Goal: Task Accomplishment & Management: Use online tool/utility

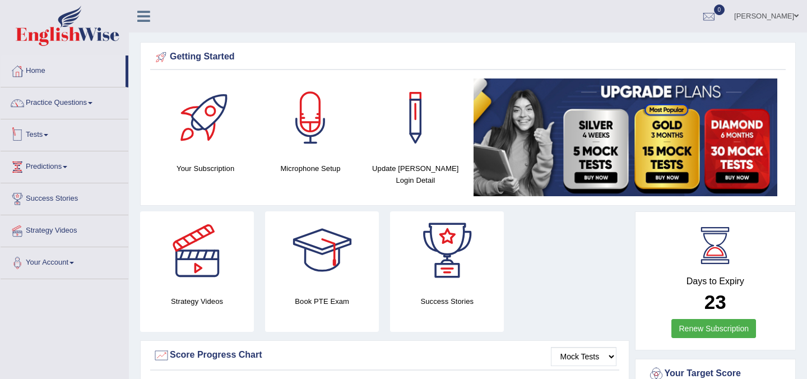
click at [51, 138] on link "Tests" at bounding box center [65, 133] width 128 height 28
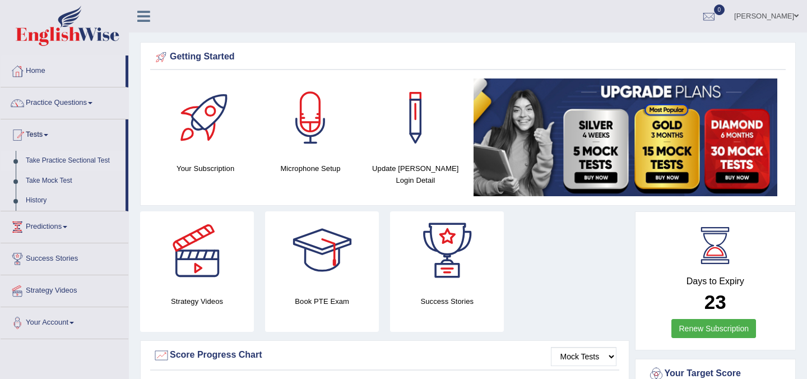
click at [59, 161] on link "Take Practice Sectional Test" at bounding box center [73, 161] width 105 height 20
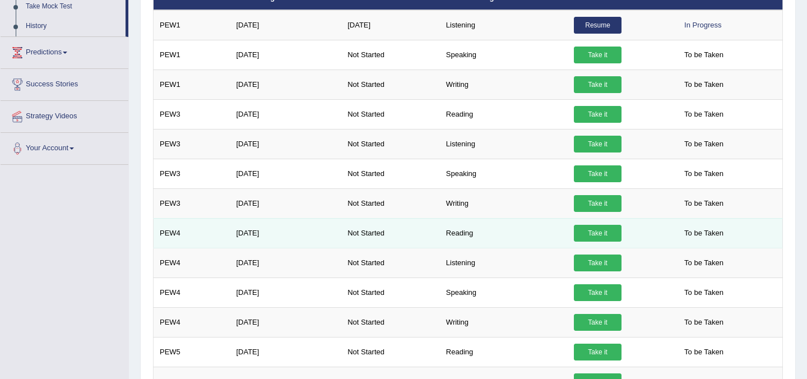
scroll to position [171, 0]
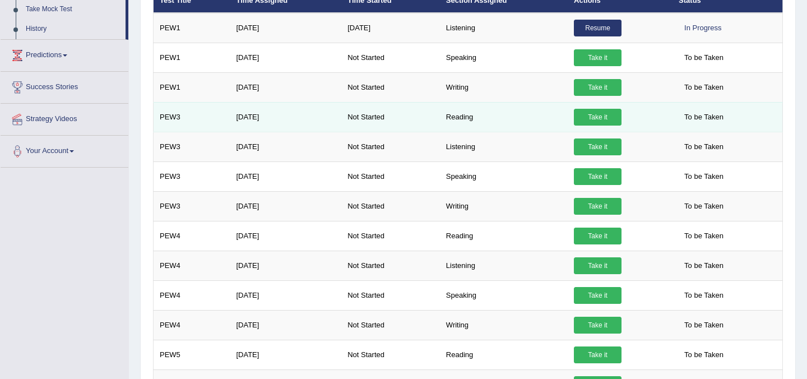
click at [584, 120] on link "Take it" at bounding box center [598, 117] width 48 height 17
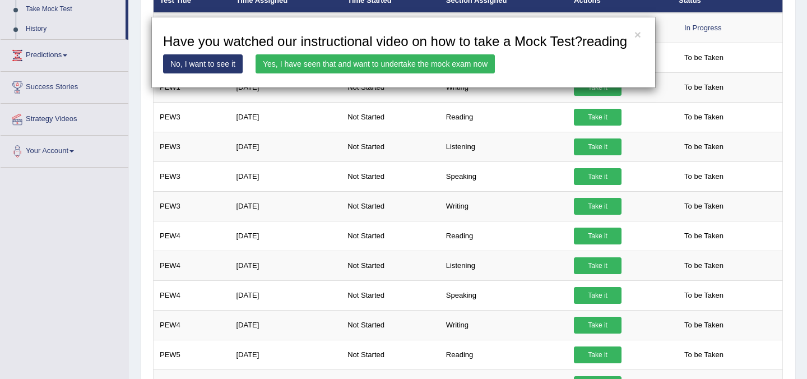
click at [306, 73] on link "Yes, I have seen that and want to undertake the mock exam now" at bounding box center [375, 63] width 239 height 19
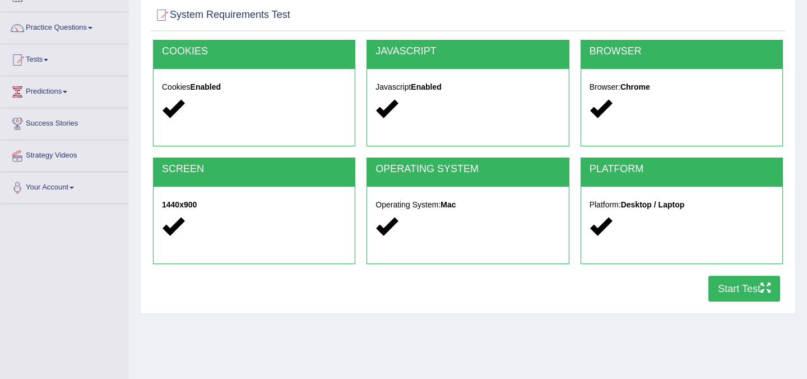
scroll to position [77, 0]
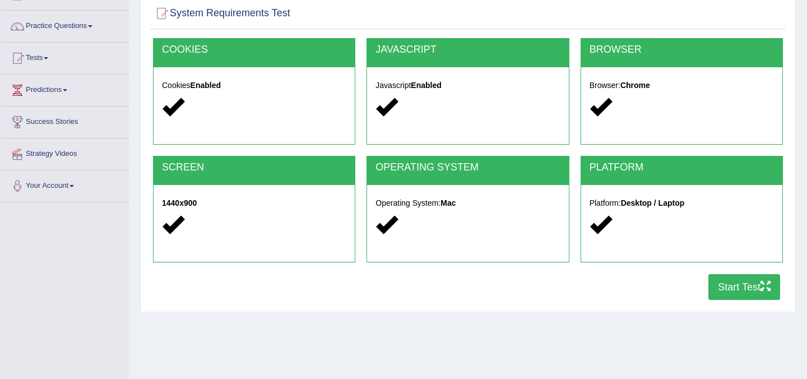
click at [730, 292] on button "Start Test" at bounding box center [744, 287] width 72 height 26
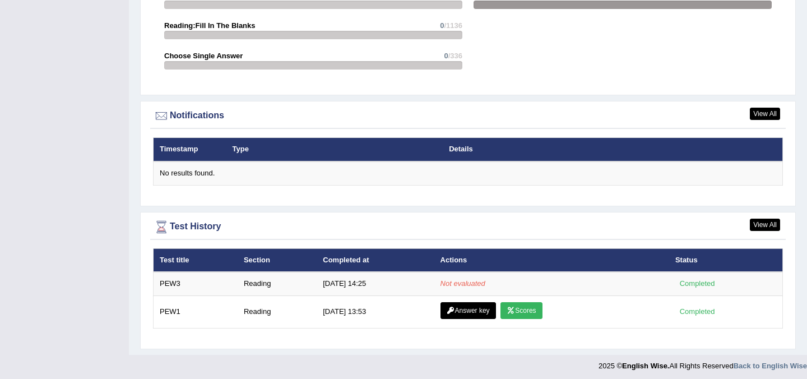
scroll to position [1273, 0]
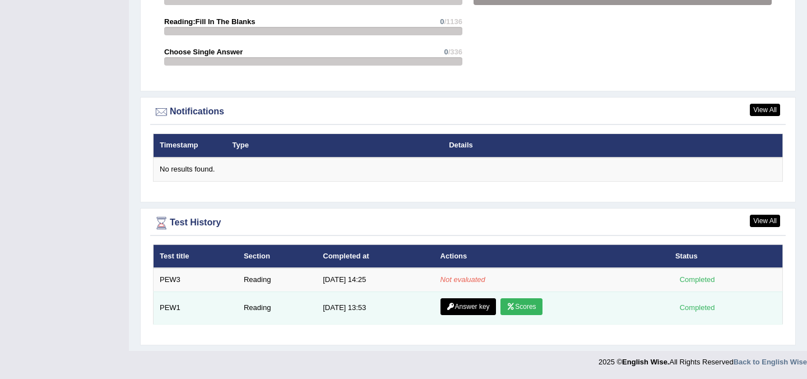
click at [527, 308] on link "Scores" at bounding box center [520, 306] width 41 height 17
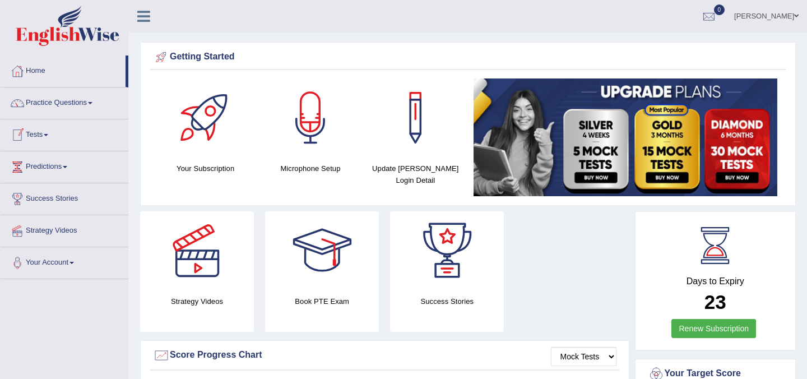
click at [54, 135] on link "Tests" at bounding box center [65, 133] width 128 height 28
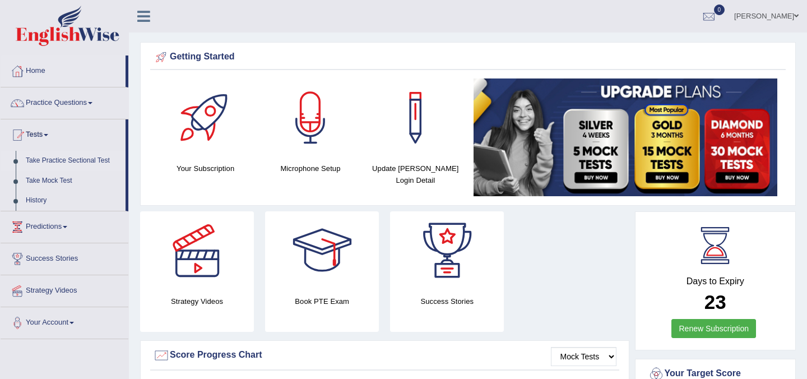
click at [50, 161] on link "Take Practice Sectional Test" at bounding box center [73, 161] width 105 height 20
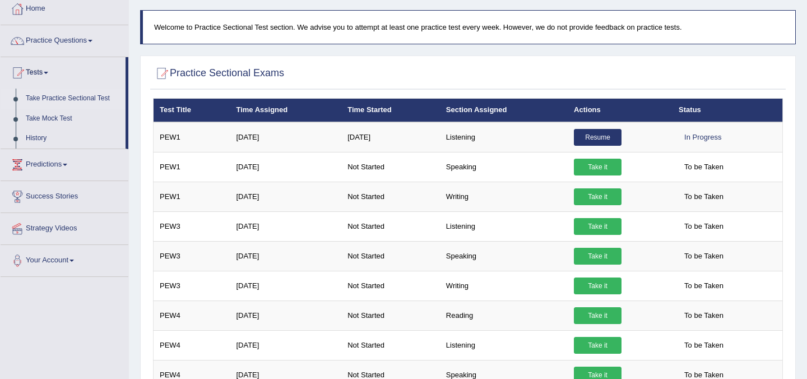
scroll to position [61, 0]
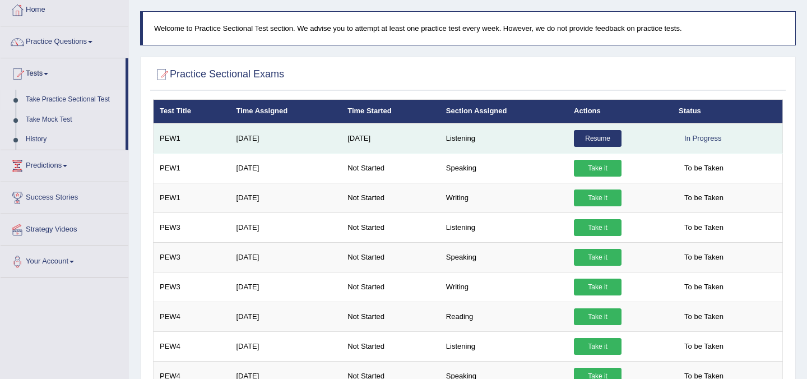
click at [585, 140] on link "Resume" at bounding box center [598, 138] width 48 height 17
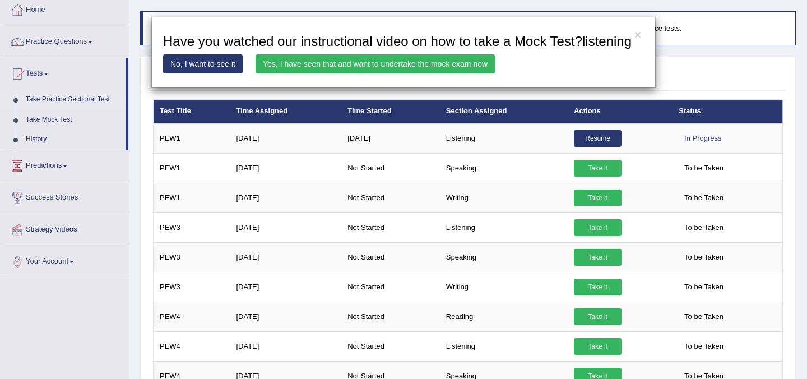
click at [330, 73] on link "Yes, I have seen that and want to undertake the mock exam now" at bounding box center [375, 63] width 239 height 19
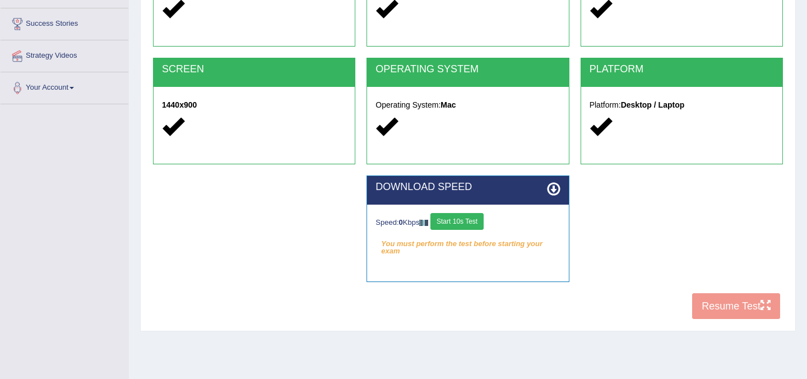
scroll to position [173, 0]
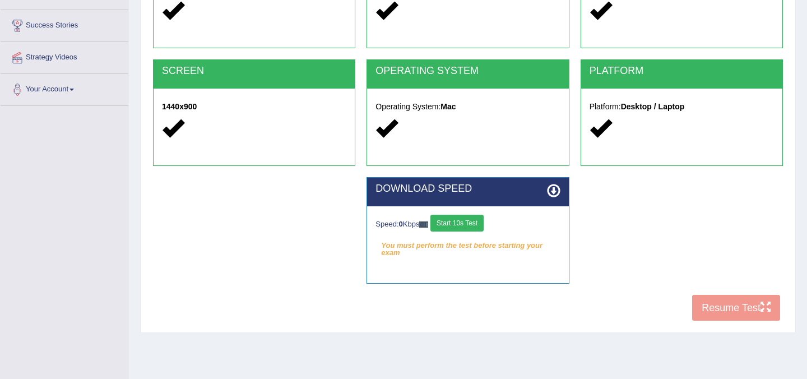
click at [460, 225] on button "Start 10s Test" at bounding box center [456, 223] width 53 height 17
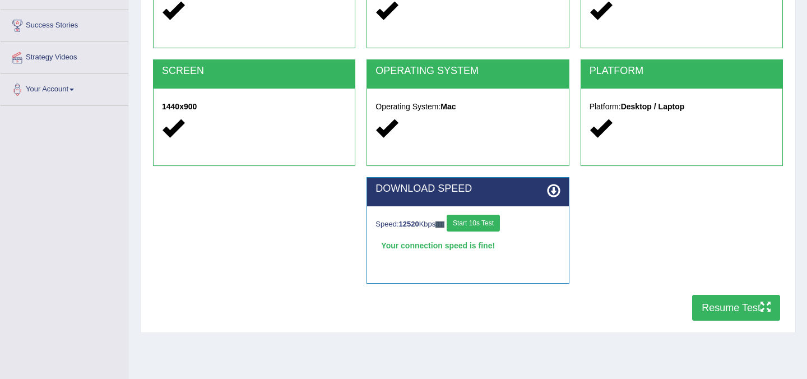
click at [726, 307] on button "Resume Test" at bounding box center [736, 308] width 88 height 26
